Goal: Transaction & Acquisition: Purchase product/service

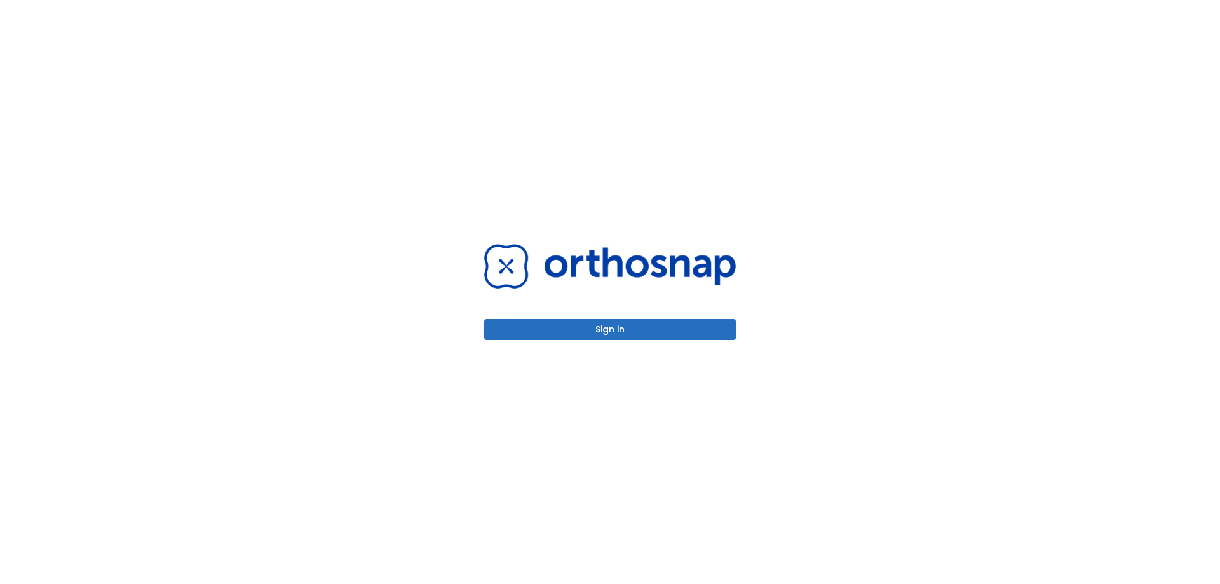
click at [637, 328] on button "Sign in" at bounding box center [610, 329] width 252 height 21
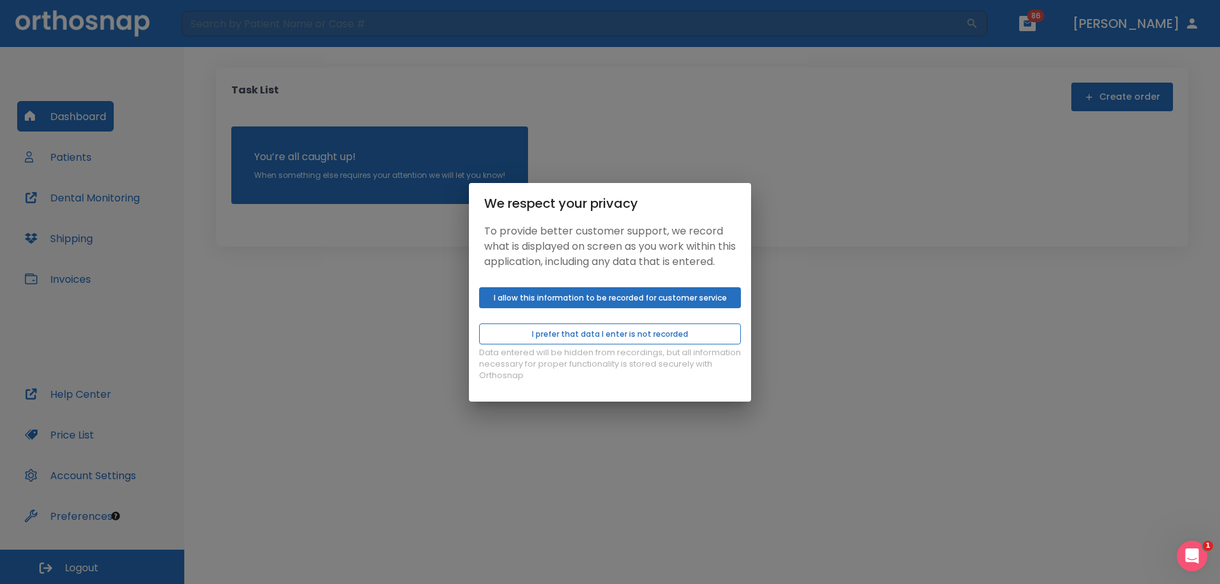
click at [620, 344] on button "I prefer that data I enter is not recorded" at bounding box center [610, 333] width 262 height 21
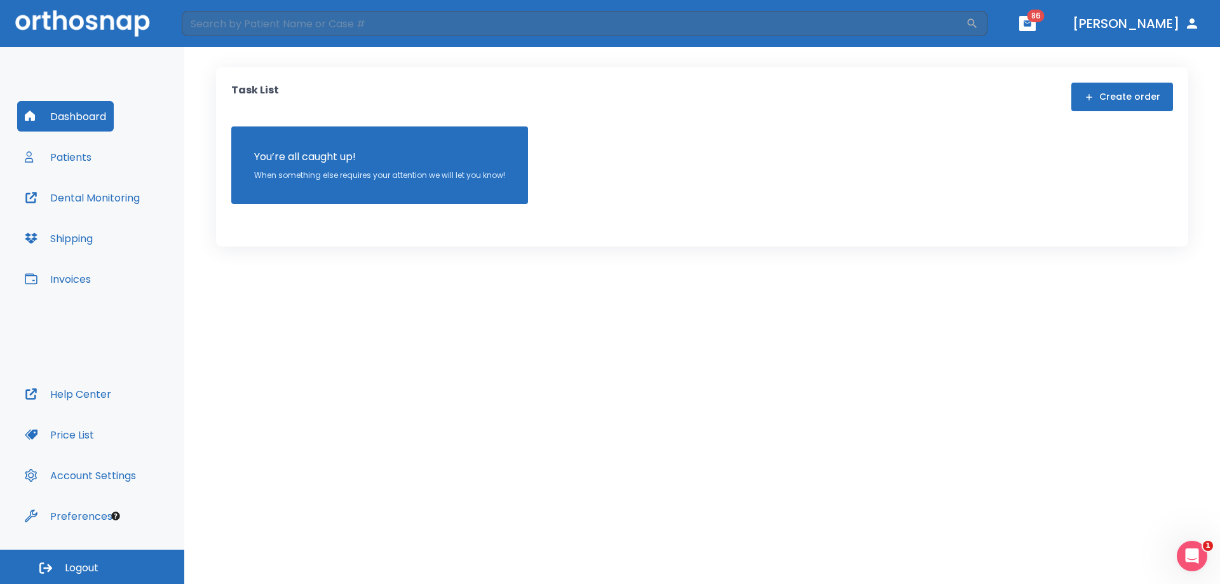
click at [53, 280] on button "Invoices" at bounding box center [57, 279] width 81 height 31
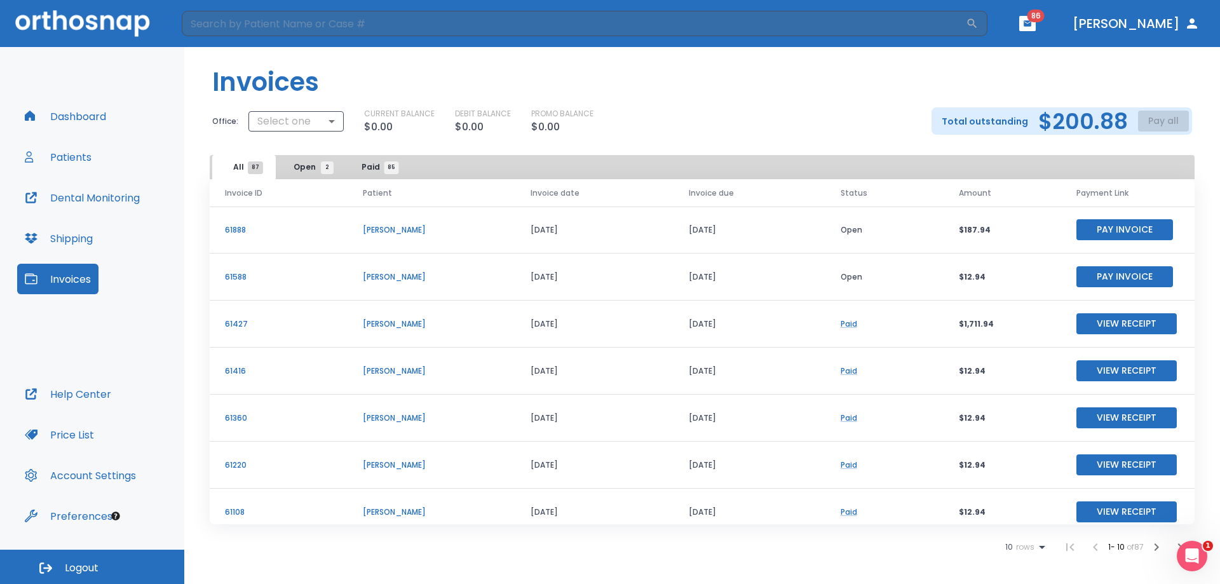
click at [1091, 274] on button "Pay Invoice" at bounding box center [1125, 276] width 97 height 21
